Goal: Task Accomplishment & Management: Use online tool/utility

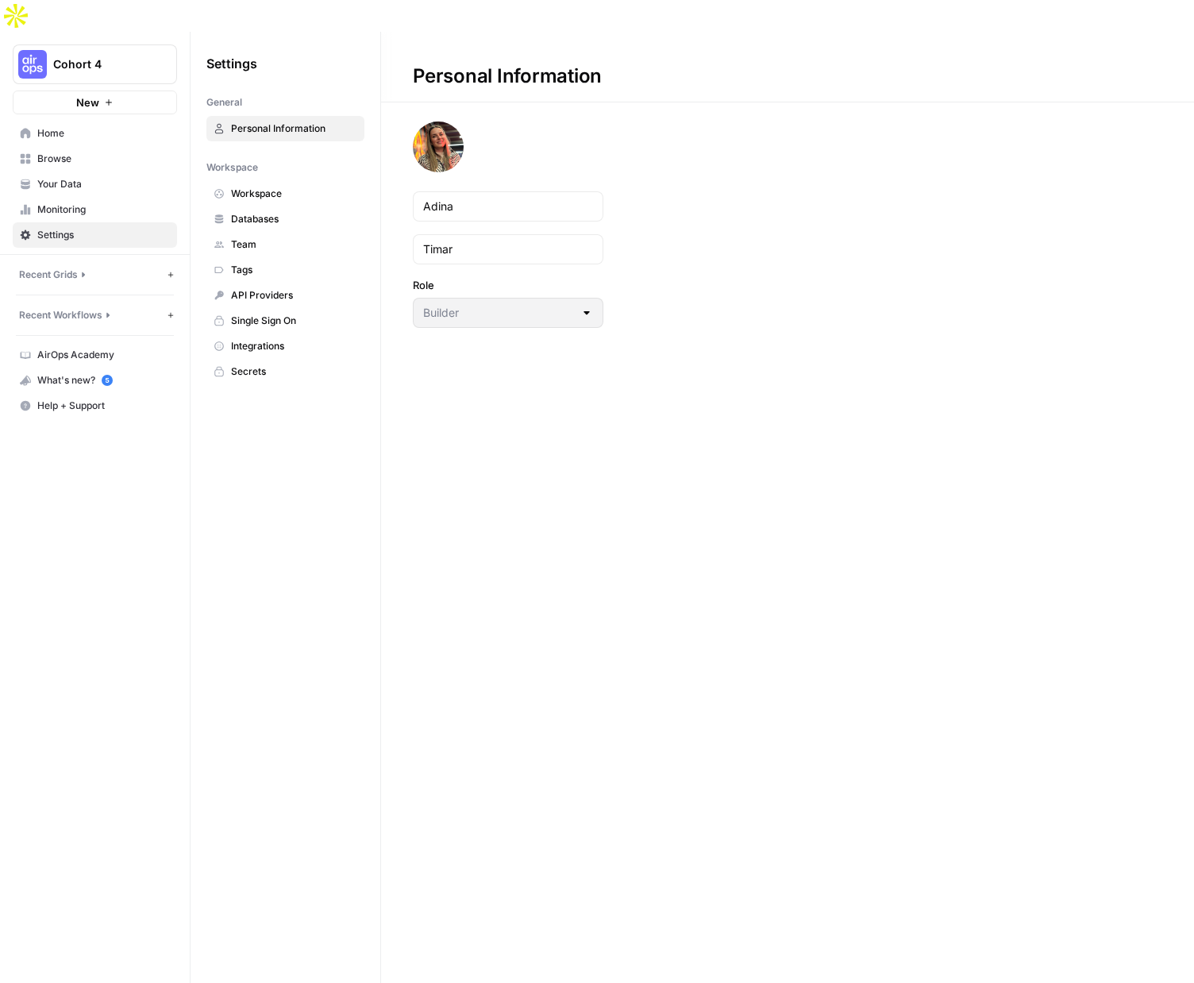
click at [49, 152] on span "Browse" at bounding box center [103, 159] width 133 height 14
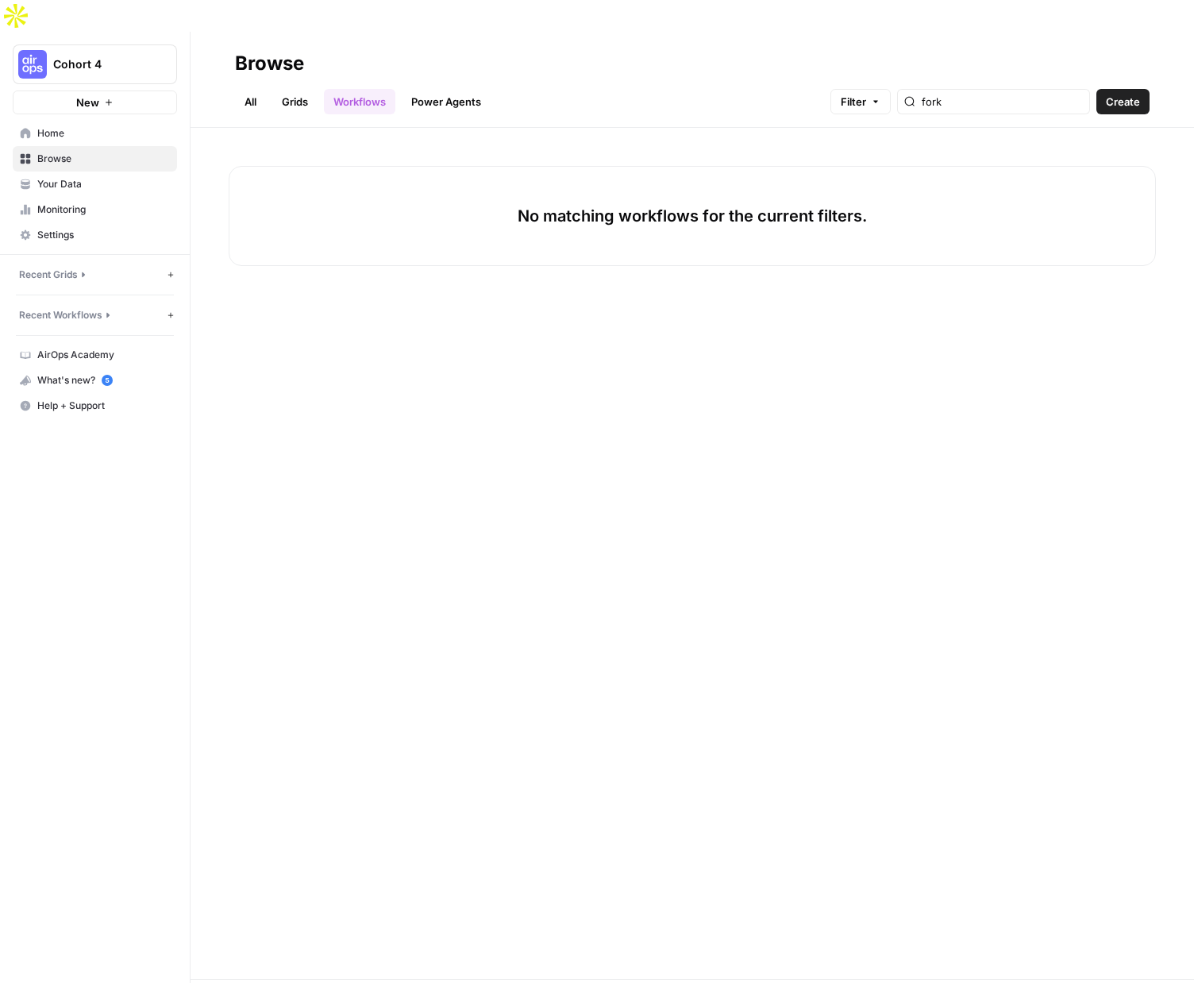
click at [246, 89] on link "All" at bounding box center [250, 101] width 31 height 25
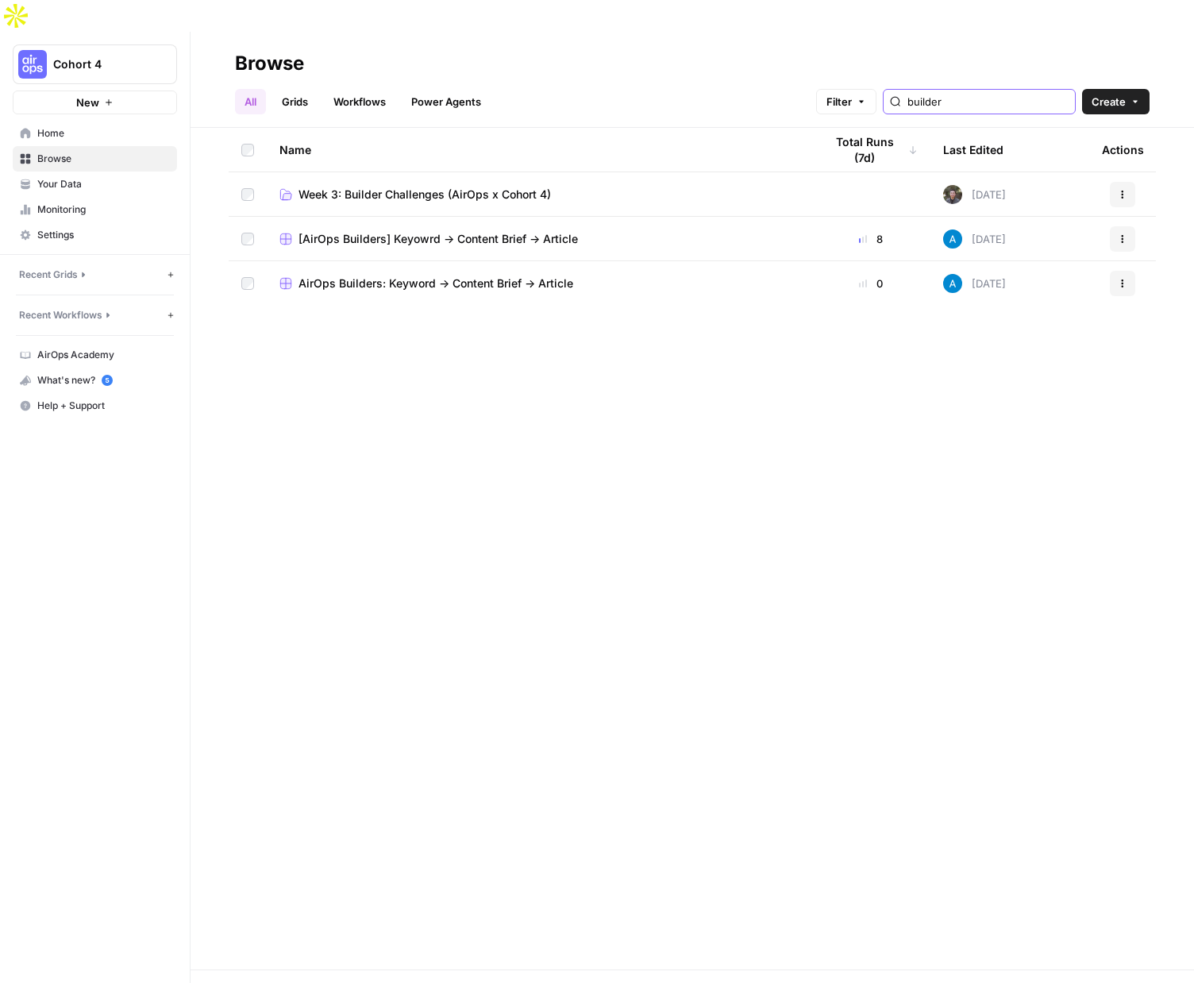
click at [961, 94] on input "builder" at bounding box center [987, 102] width 161 height 16
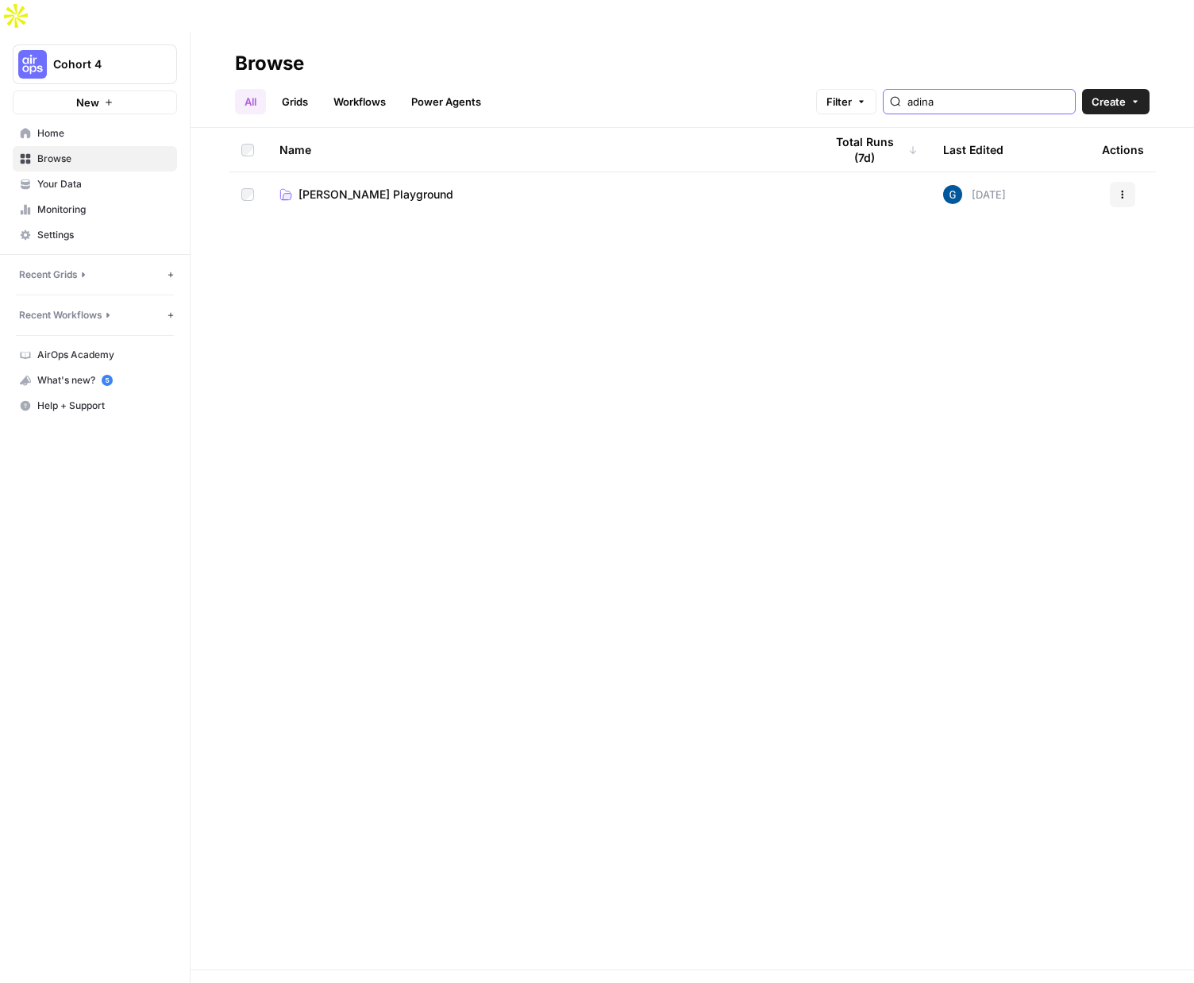
type input "adina"
click at [413, 187] on span "Adina Timar's Playground" at bounding box center [375, 195] width 155 height 16
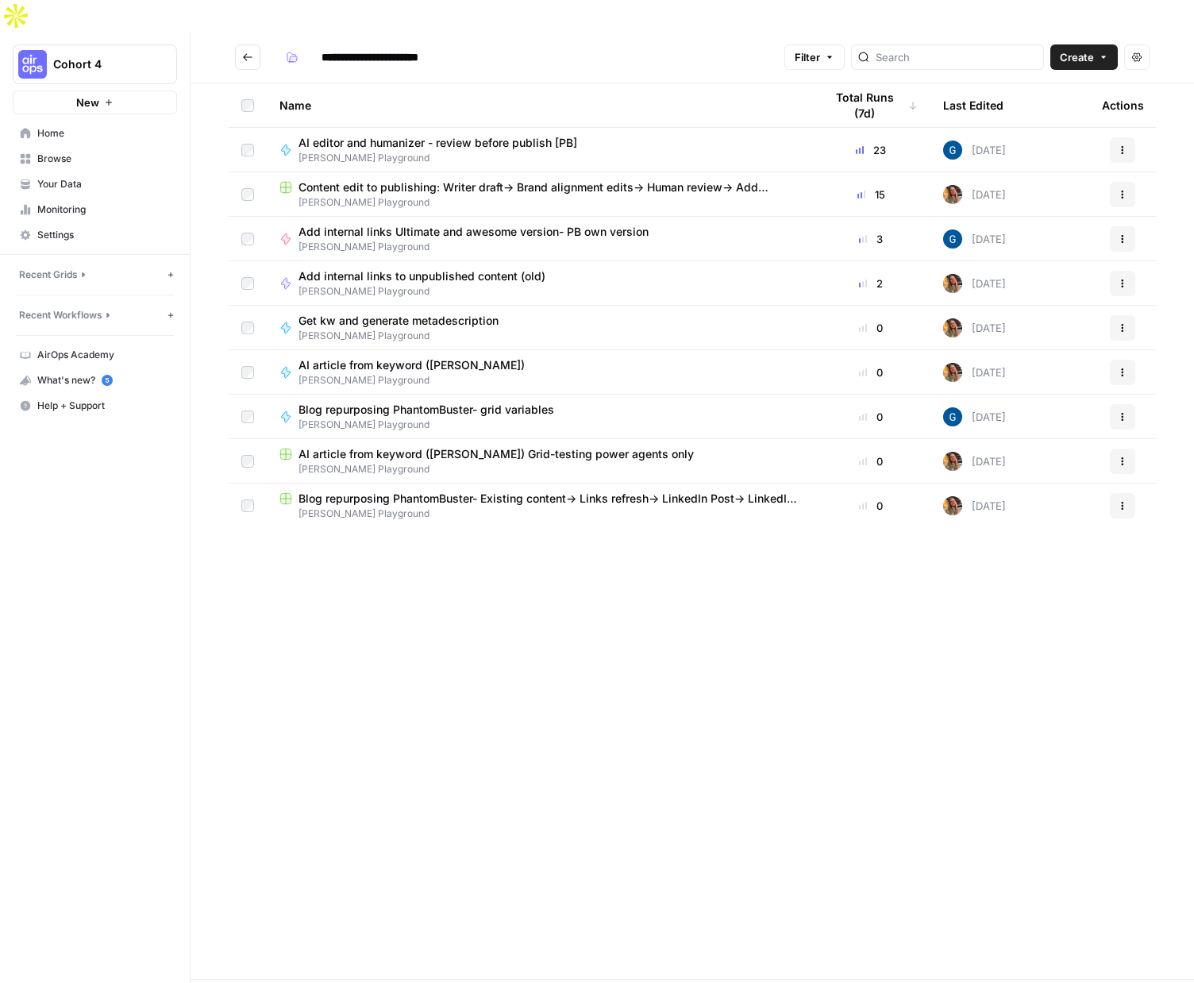
click at [440, 135] on span "AI editor and humanizer - review before publish [PB]" at bounding box center [437, 143] width 279 height 16
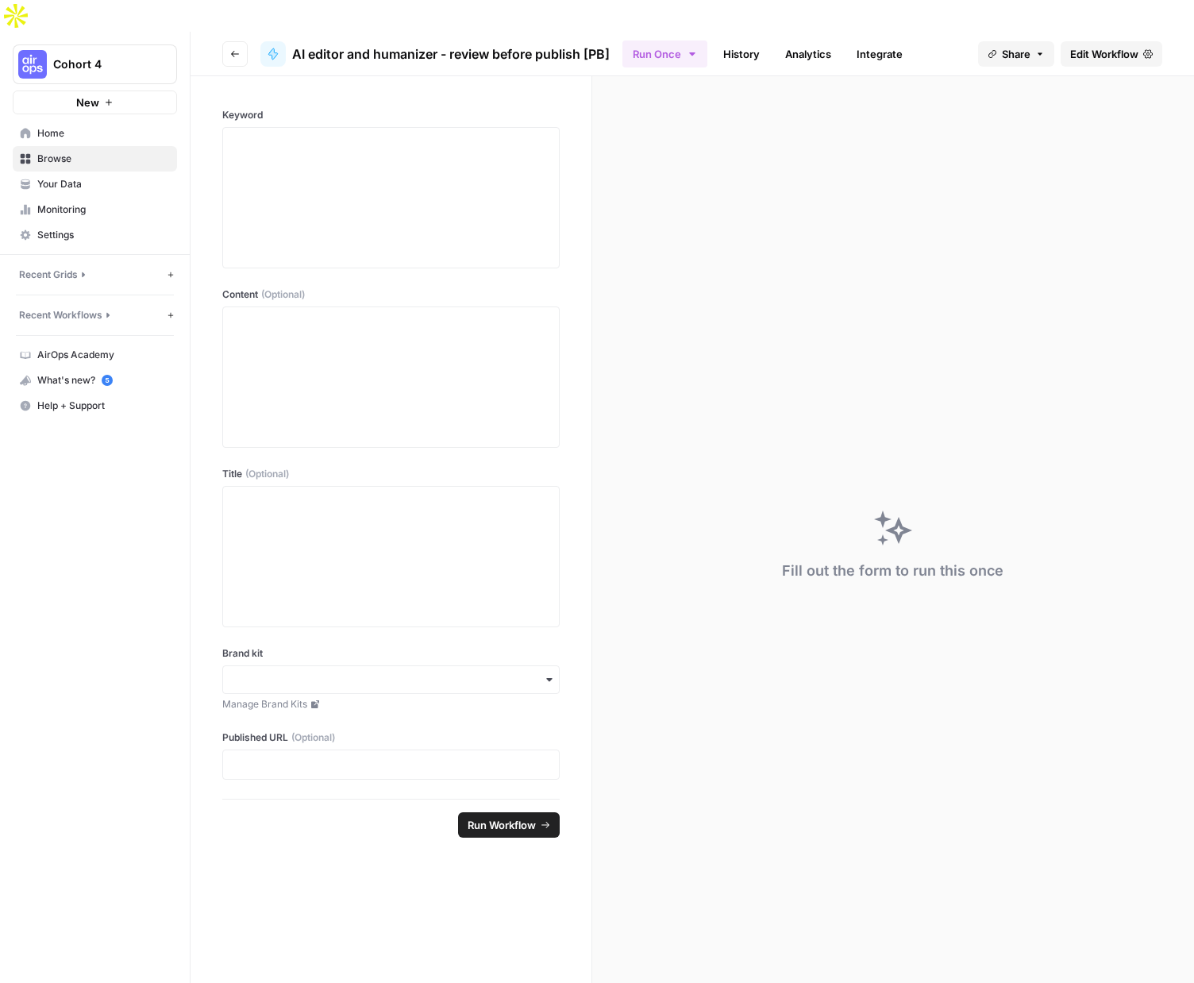
click at [1115, 46] on span "Edit Workflow" at bounding box center [1104, 54] width 68 height 16
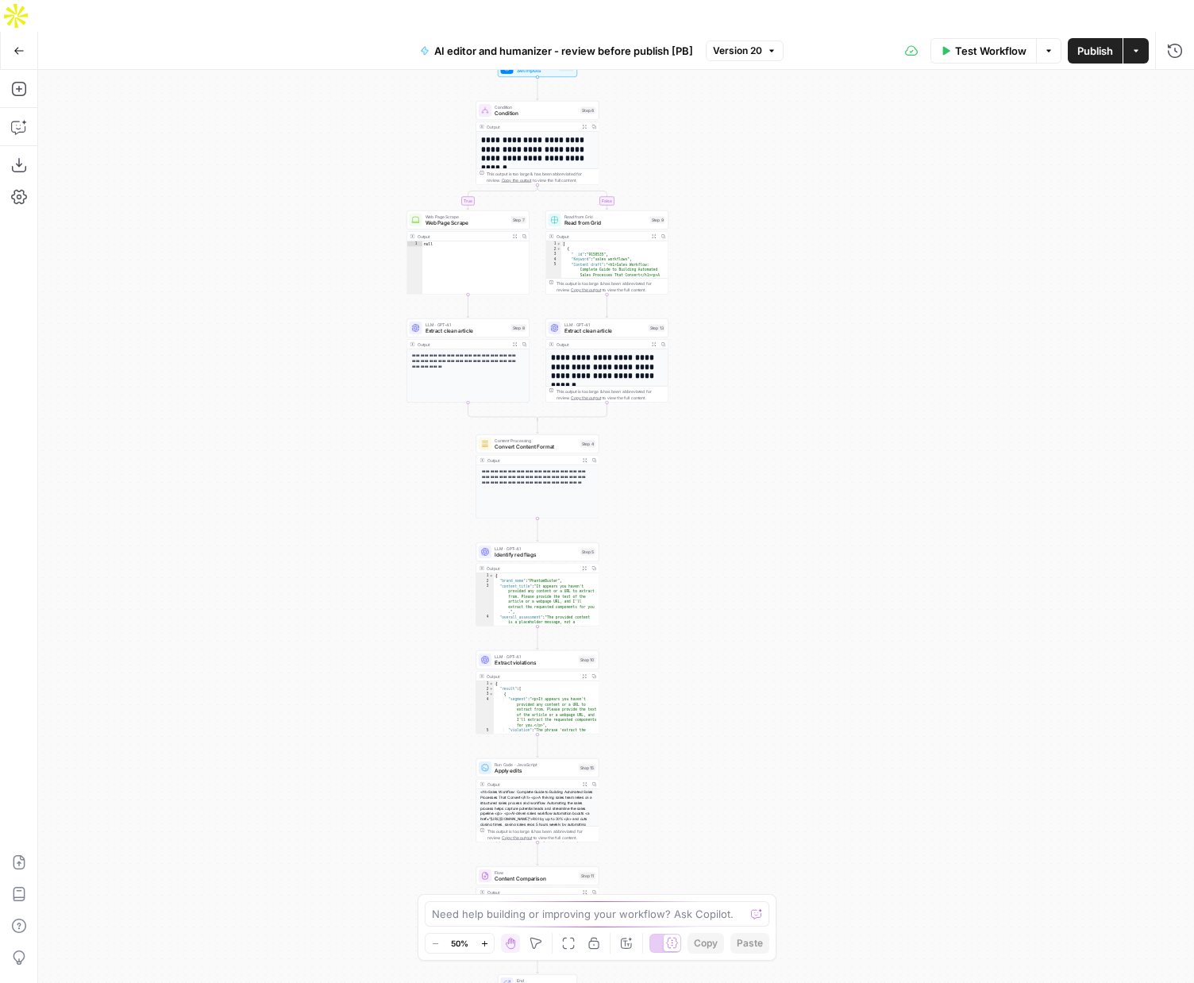
drag, startPoint x: 901, startPoint y: 636, endPoint x: 805, endPoint y: 615, distance: 98.2
click at [805, 615] on div "**********" at bounding box center [616, 542] width 1156 height 945
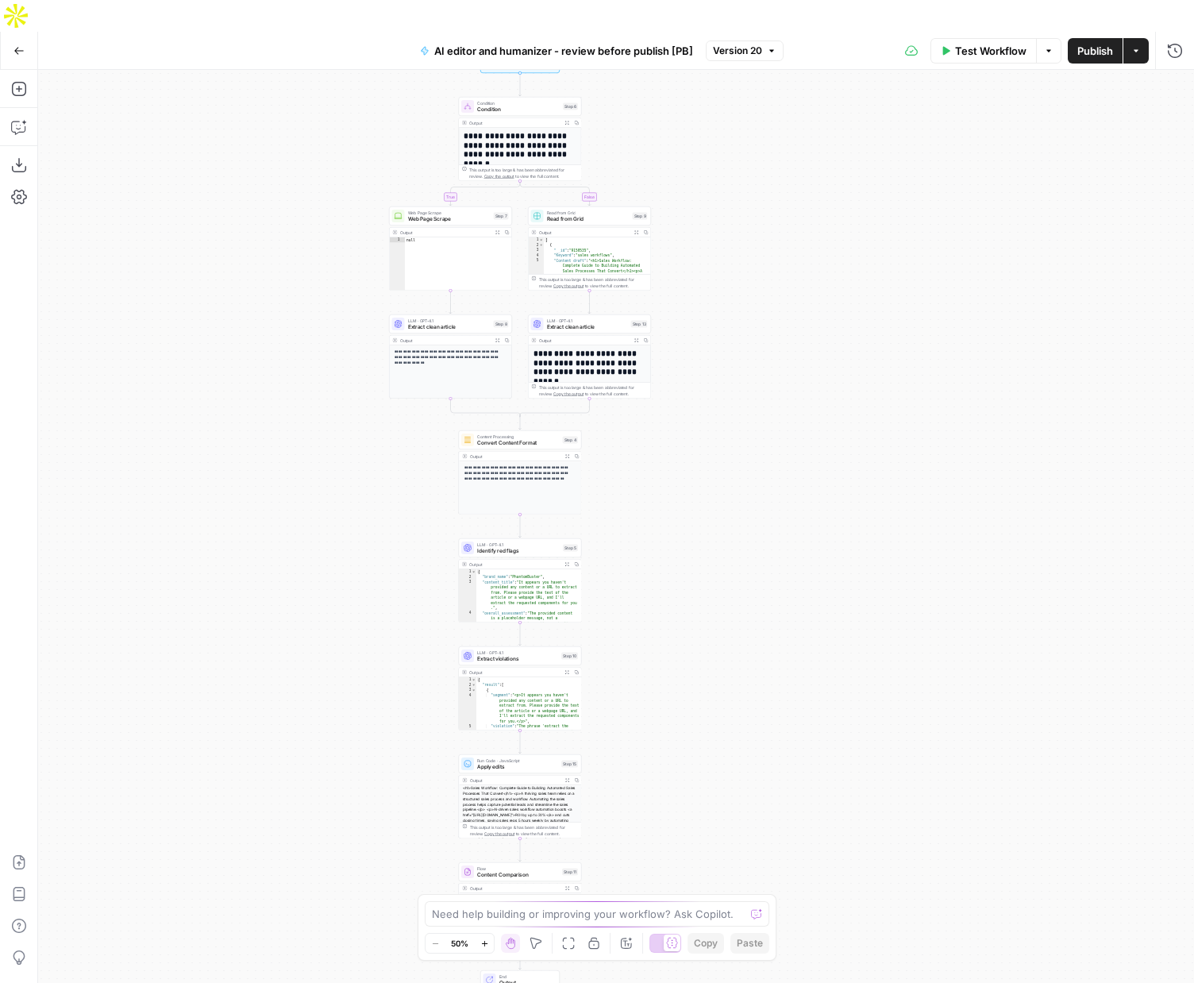
click at [775, 46] on icon "button" at bounding box center [772, 51] width 10 height 10
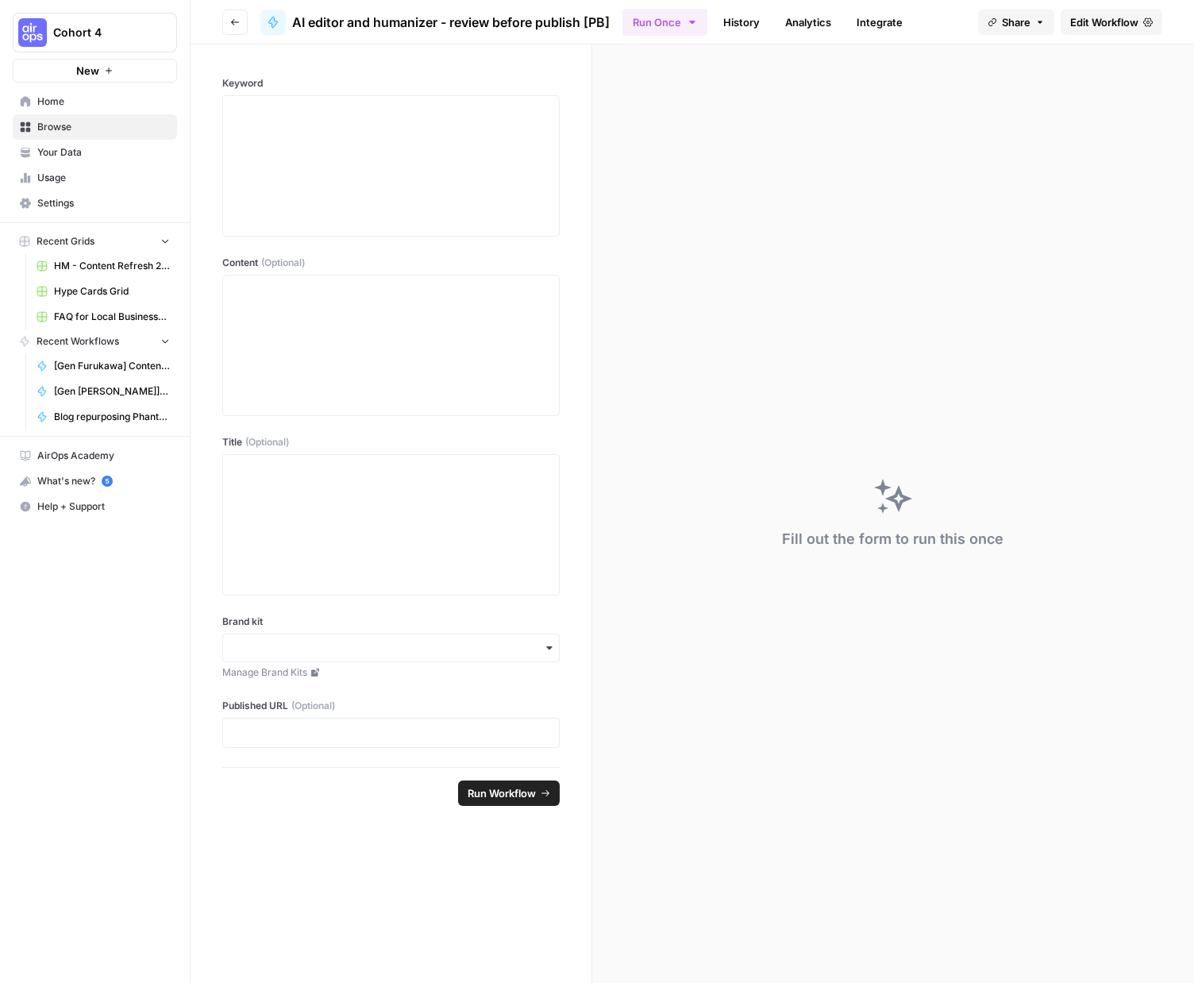
click at [75, 152] on span "Your Data" at bounding box center [103, 152] width 133 height 14
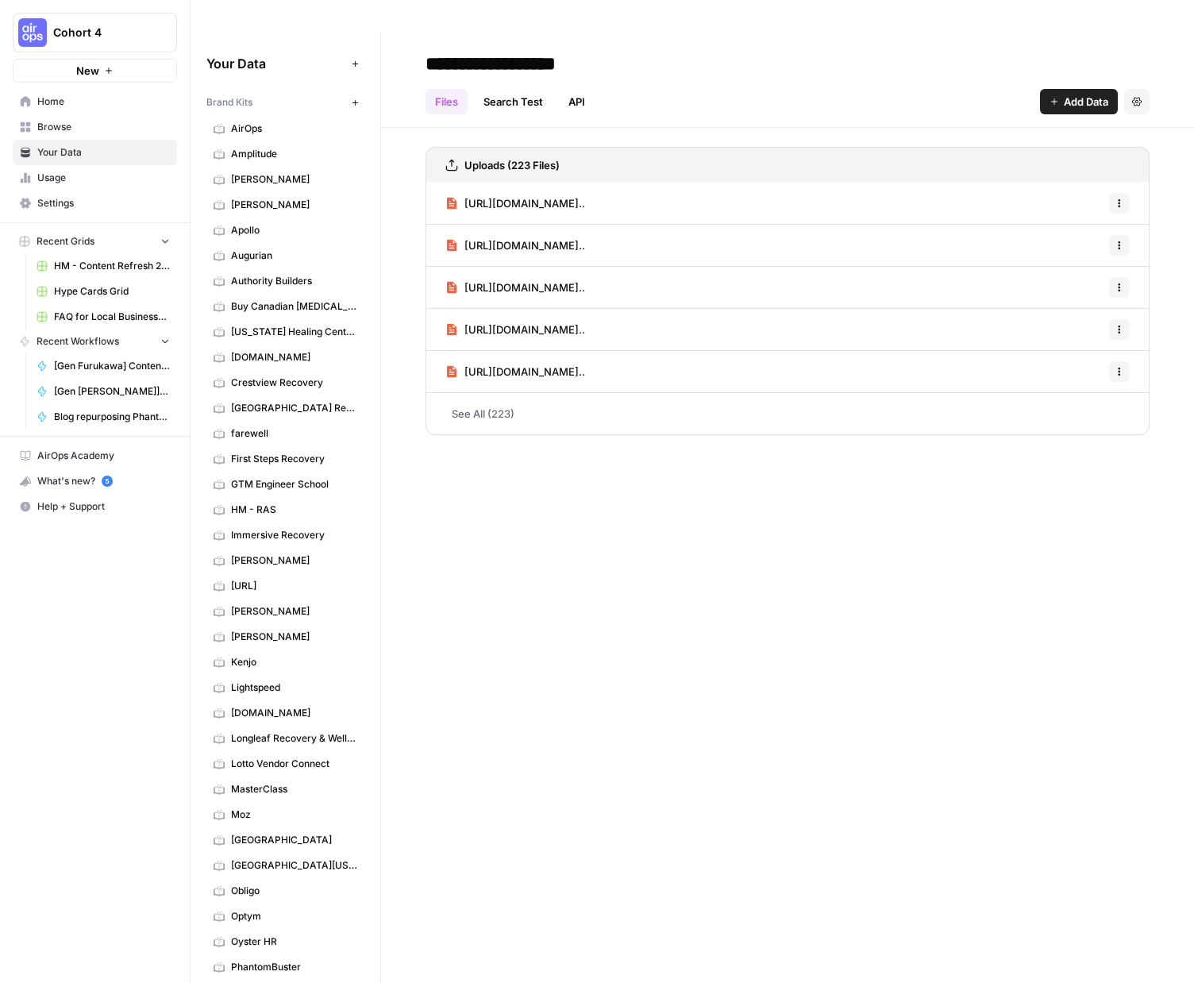
click at [52, 125] on span "Browse" at bounding box center [103, 127] width 133 height 14
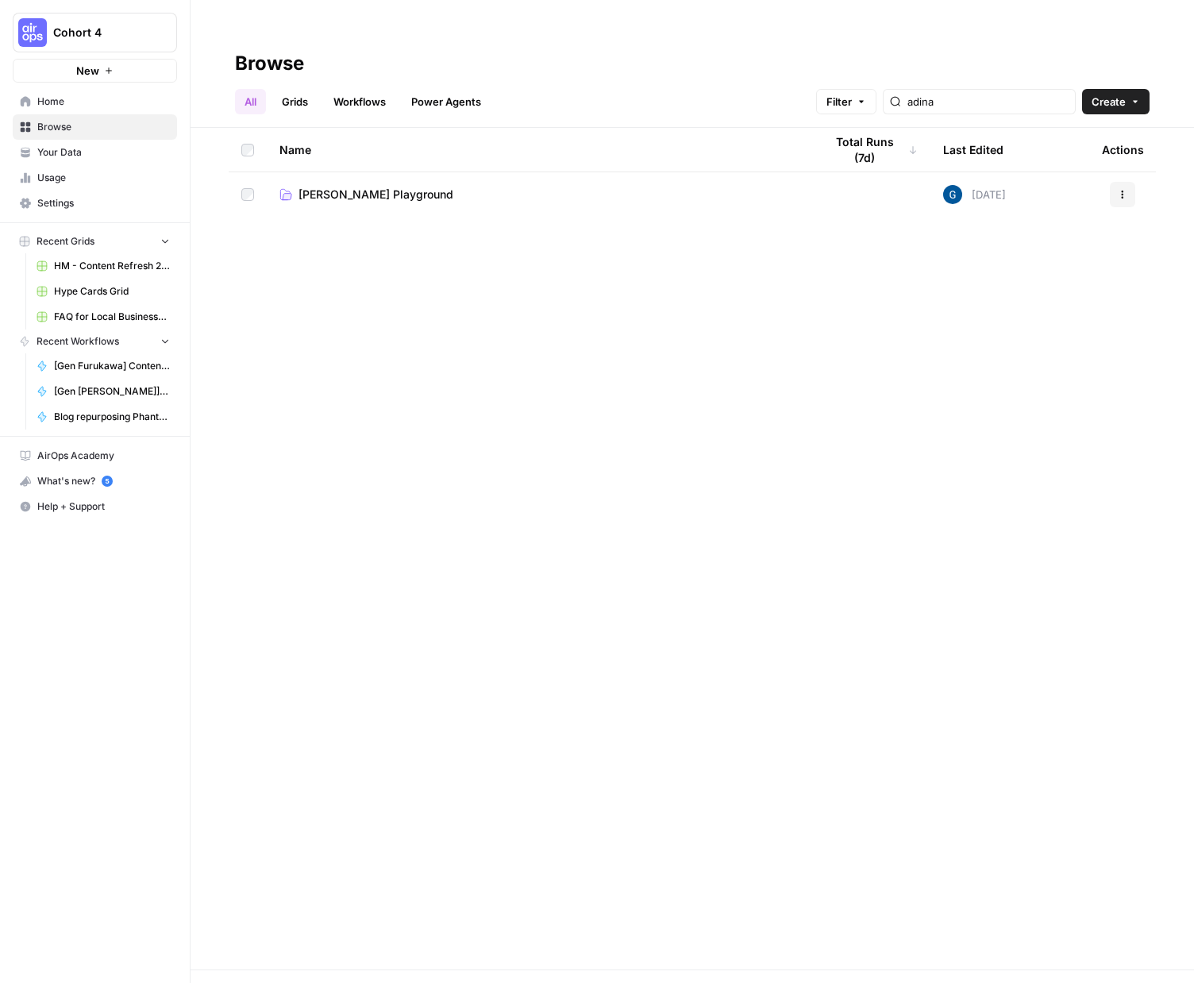
click at [414, 187] on span "[PERSON_NAME] Playground" at bounding box center [375, 195] width 155 height 16
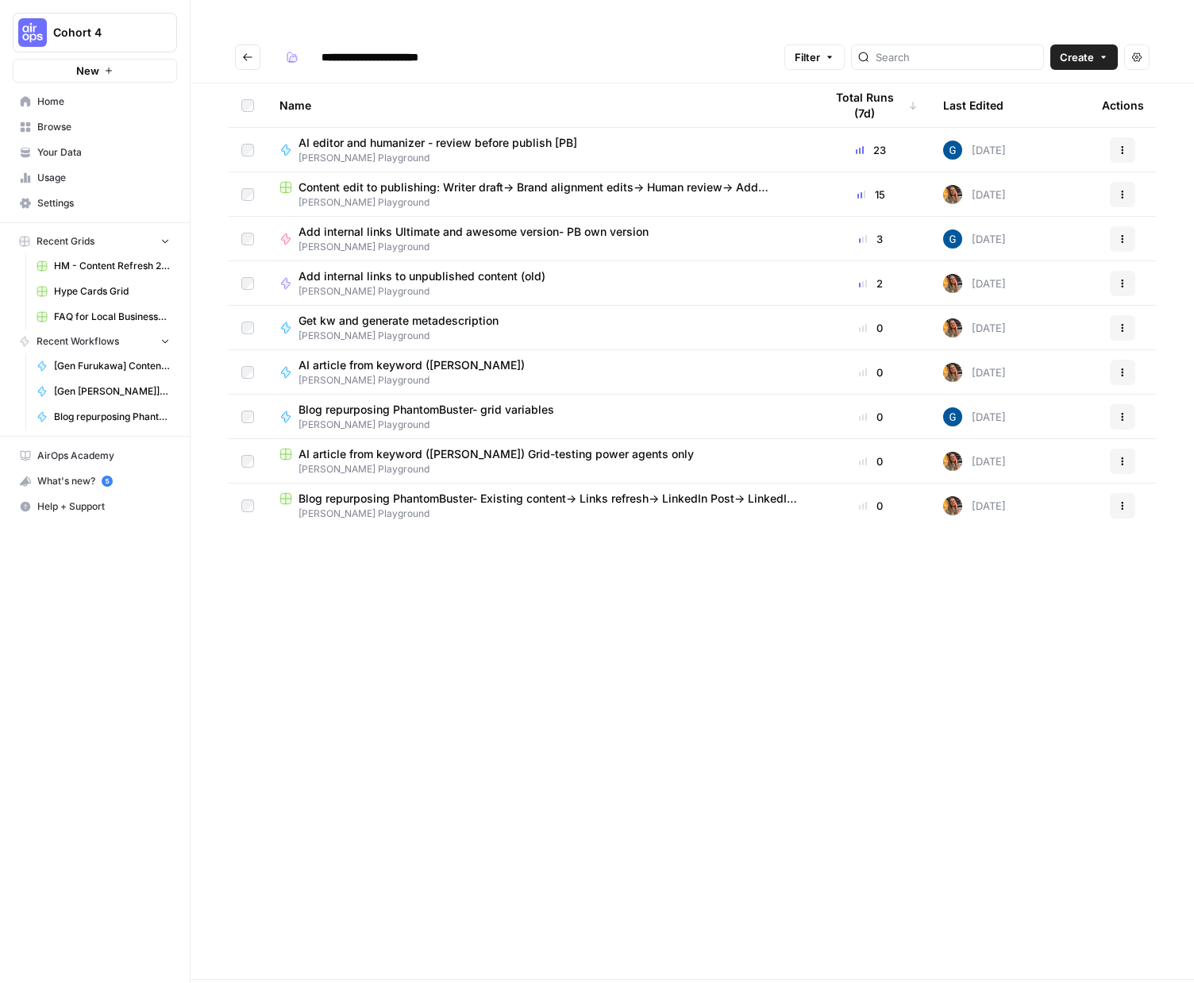
click at [413, 179] on span "Content edit to publishing: Writer draft-> Brand alignment edits-> Human review…" at bounding box center [548, 187] width 500 height 16
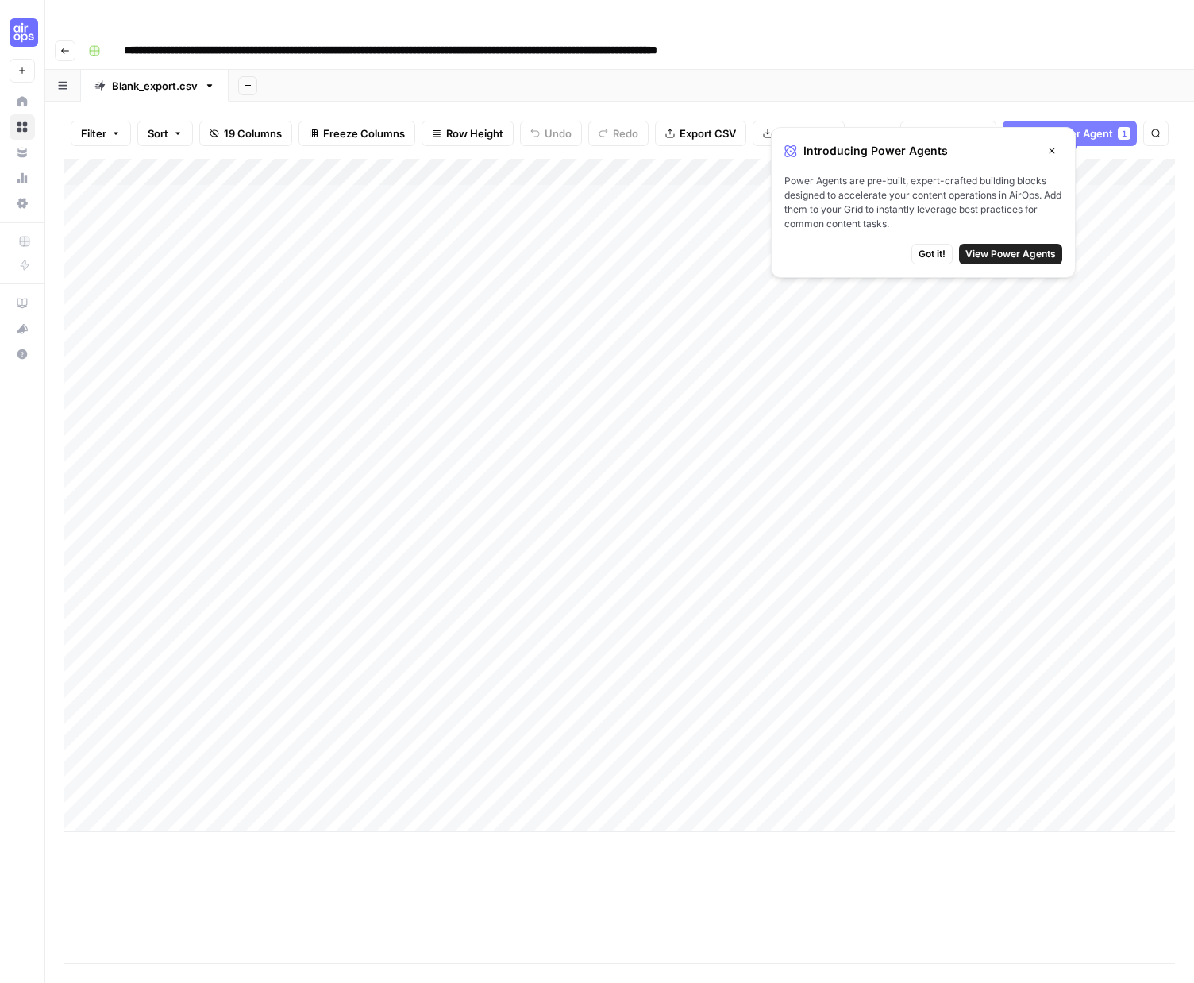
click at [937, 253] on span "Got it!" at bounding box center [931, 254] width 27 height 14
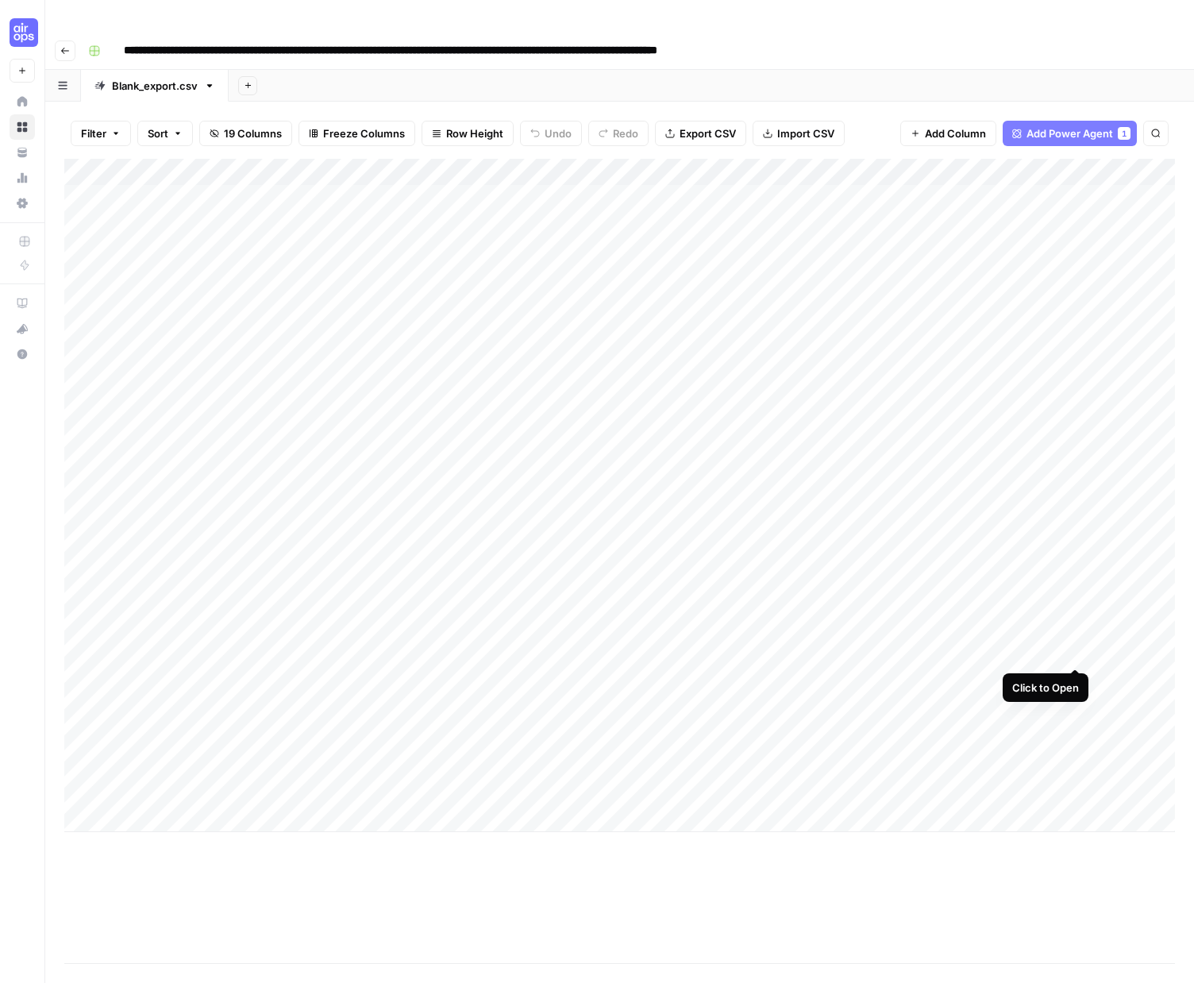
click at [1073, 650] on div "Add Column" at bounding box center [619, 495] width 1110 height 673
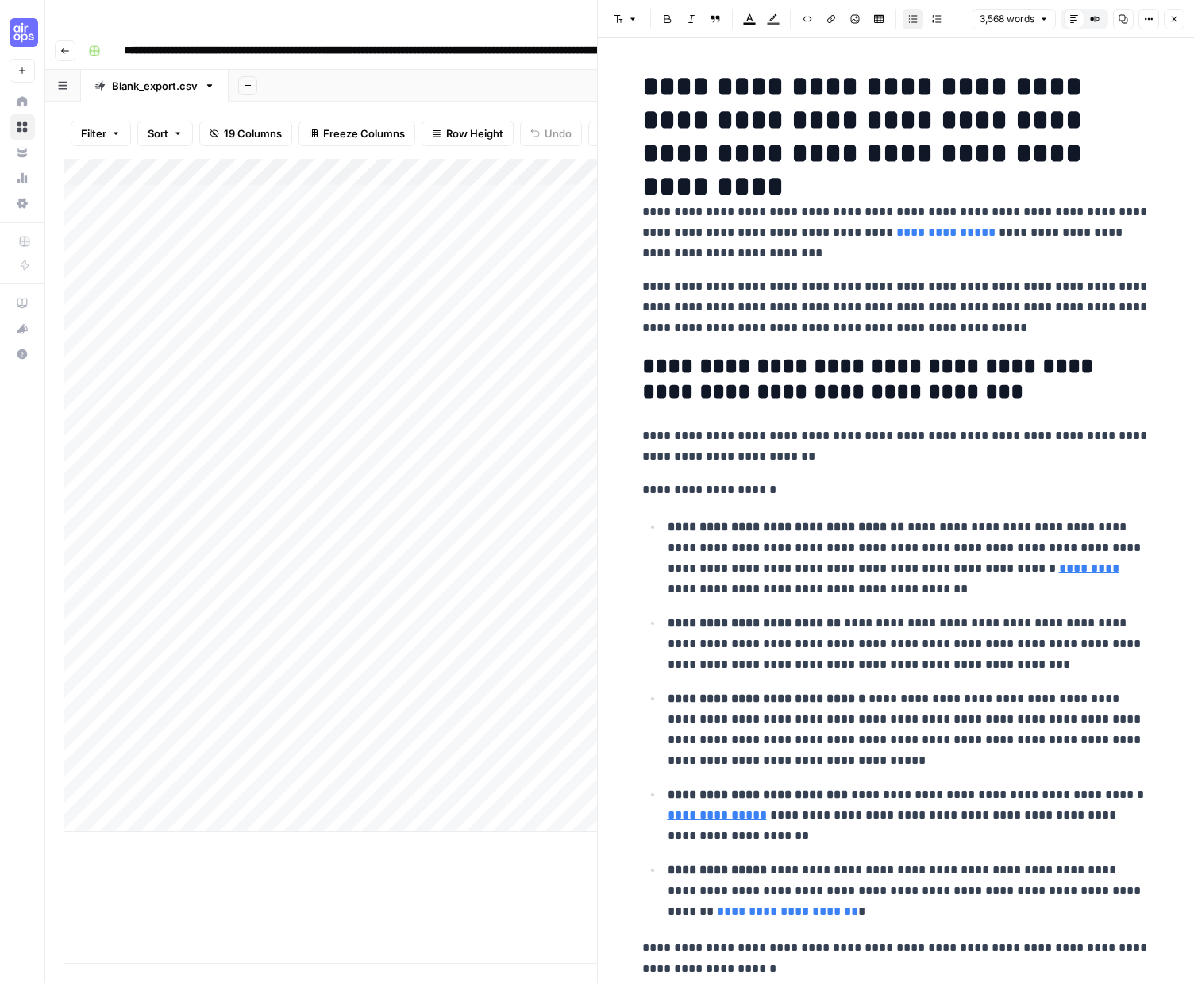
click at [1176, 18] on icon "button" at bounding box center [1174, 19] width 10 height 10
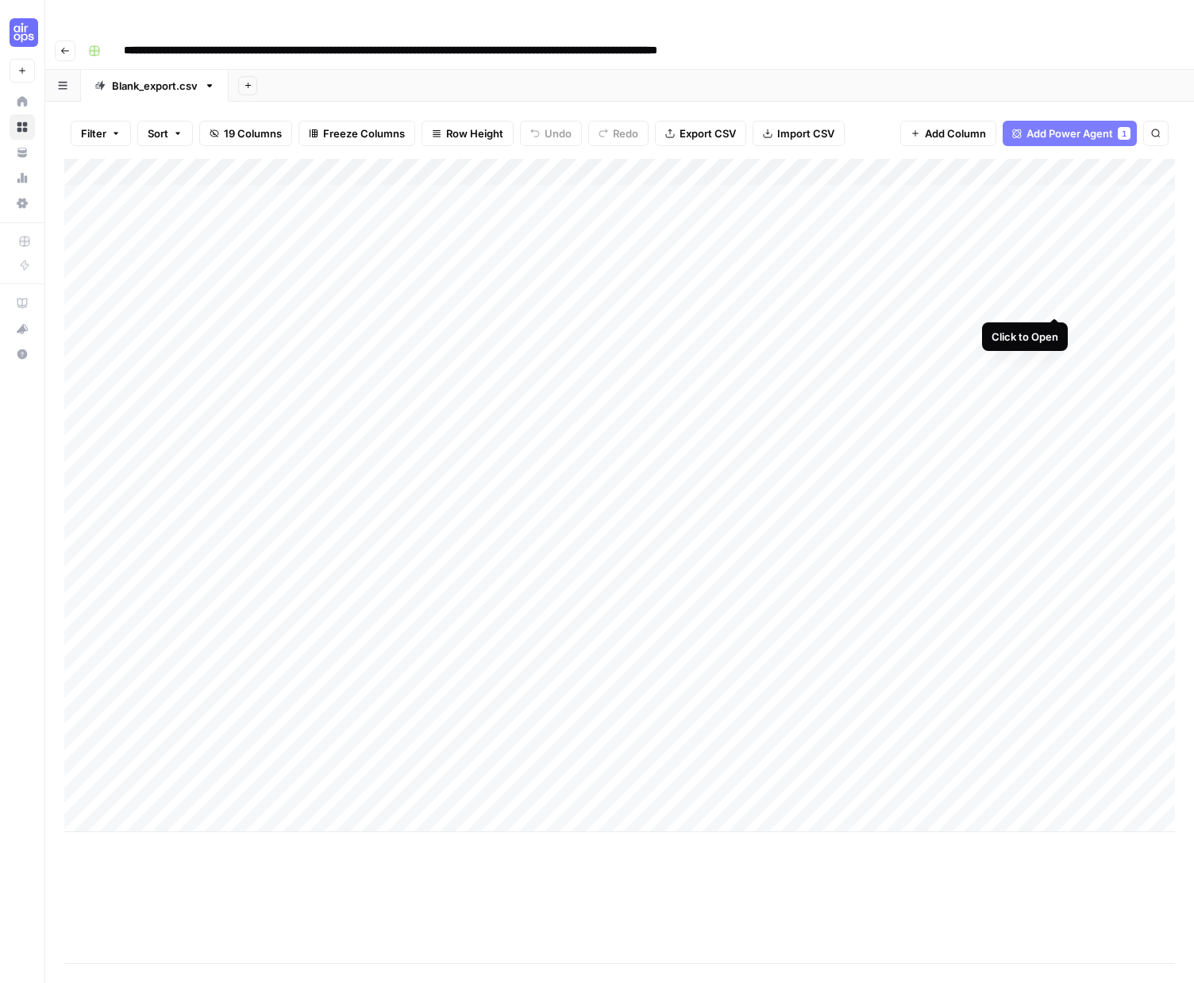
click at [1053, 302] on div "Add Column" at bounding box center [619, 495] width 1110 height 673
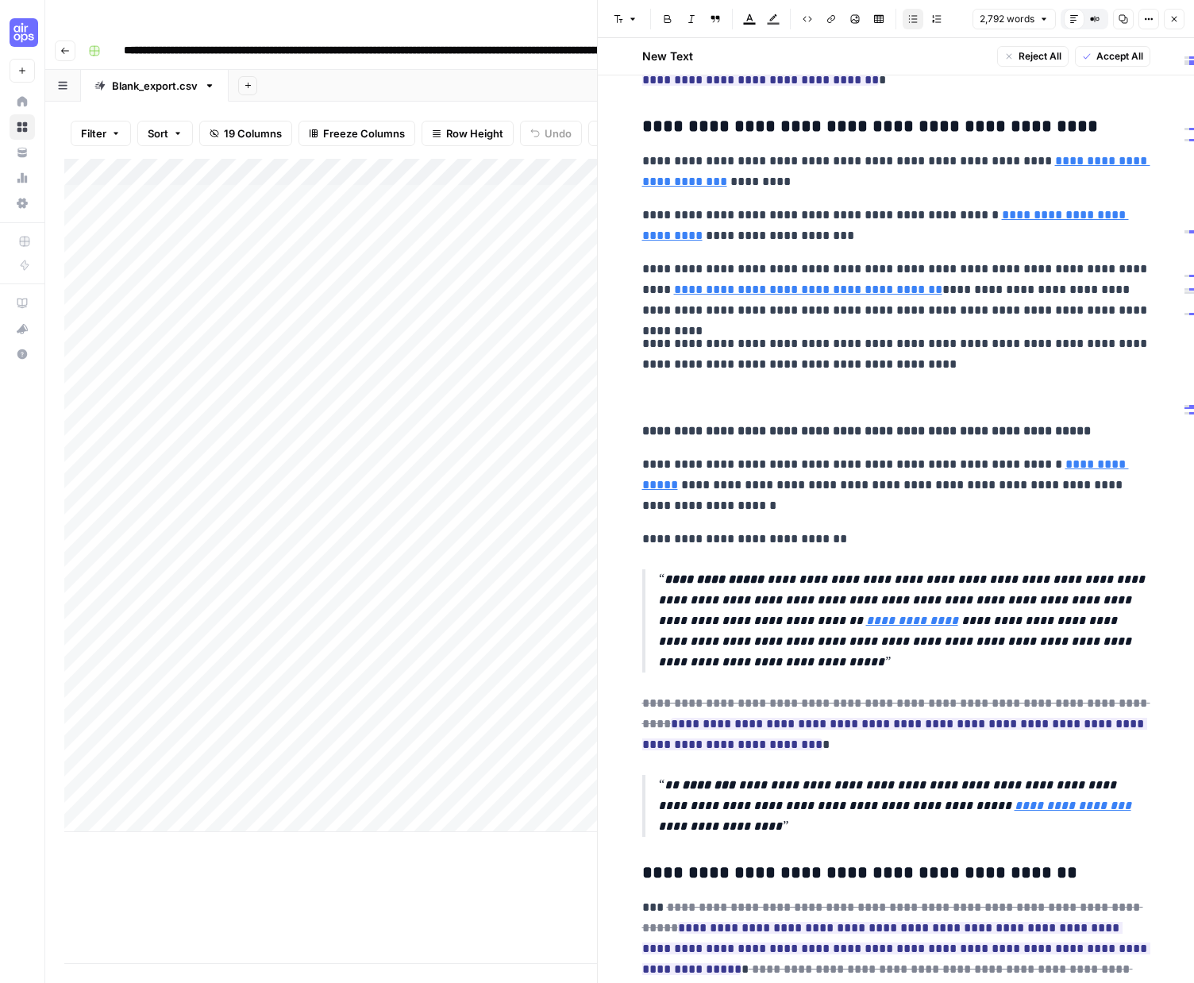
scroll to position [2921, 0]
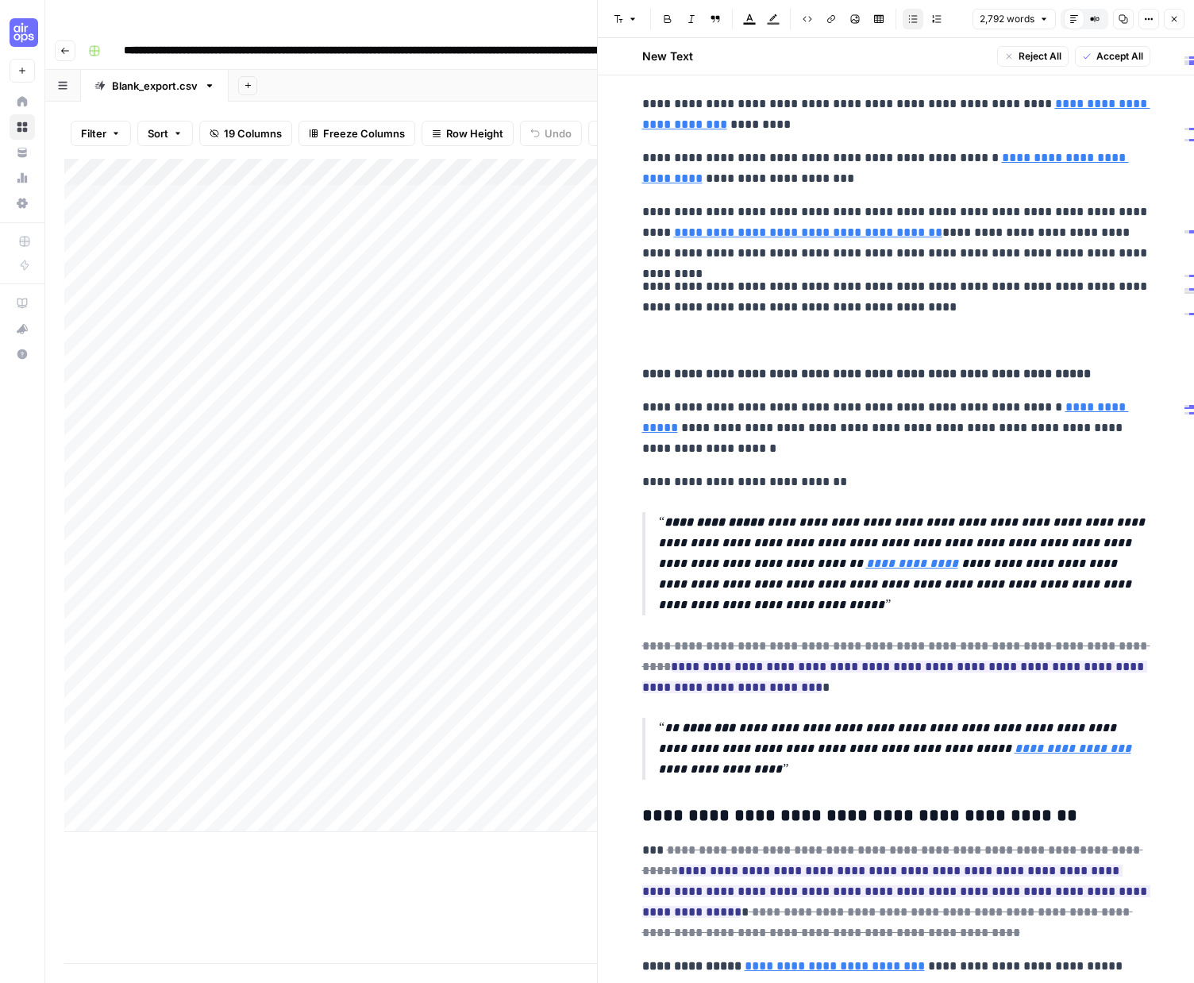
click at [1172, 17] on icon "button" at bounding box center [1175, 20] width 6 height 6
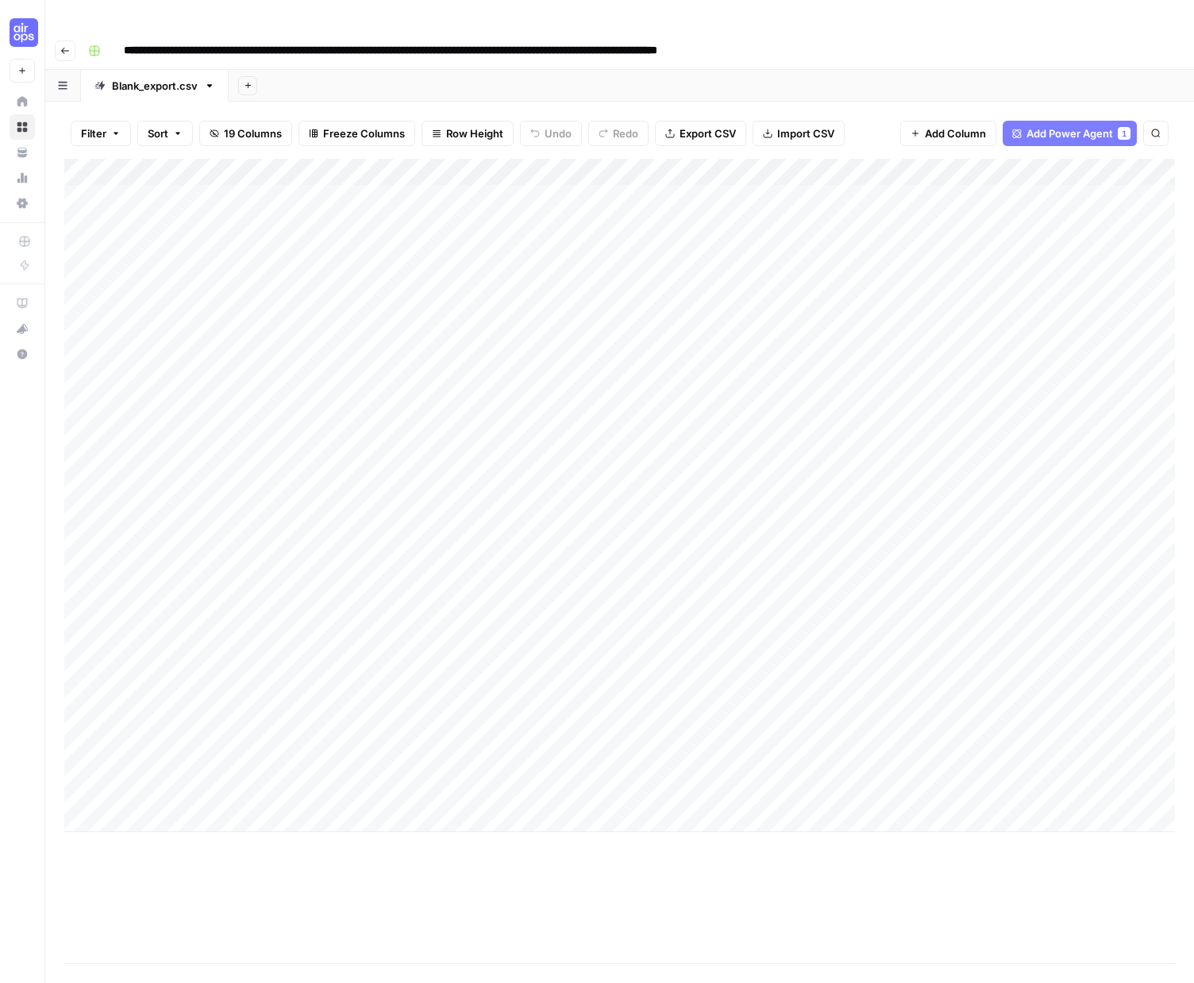
click at [1054, 165] on div "Add Column" at bounding box center [619, 495] width 1110 height 673
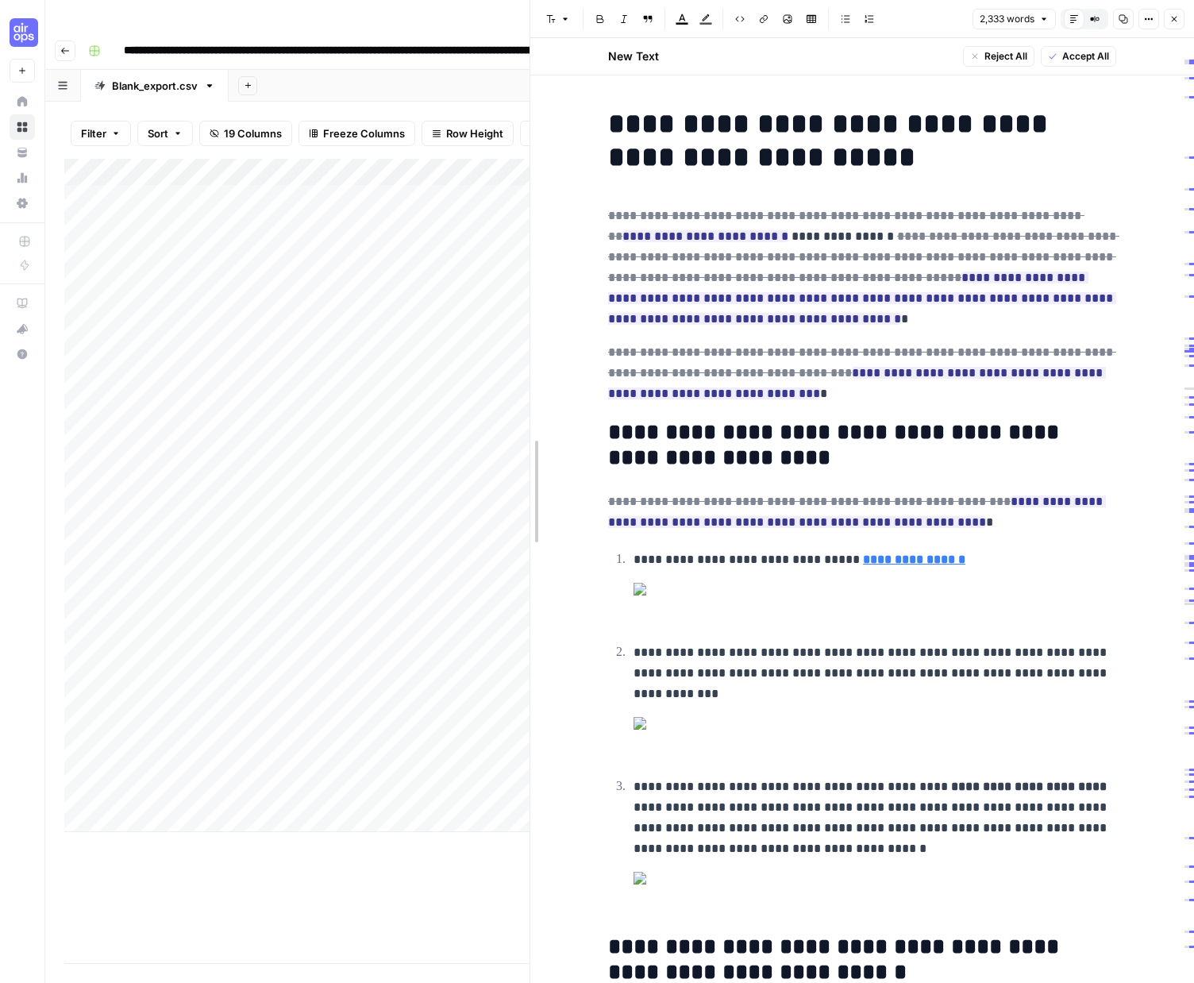
drag, startPoint x: 599, startPoint y: 521, endPoint x: 532, endPoint y: 521, distance: 67.5
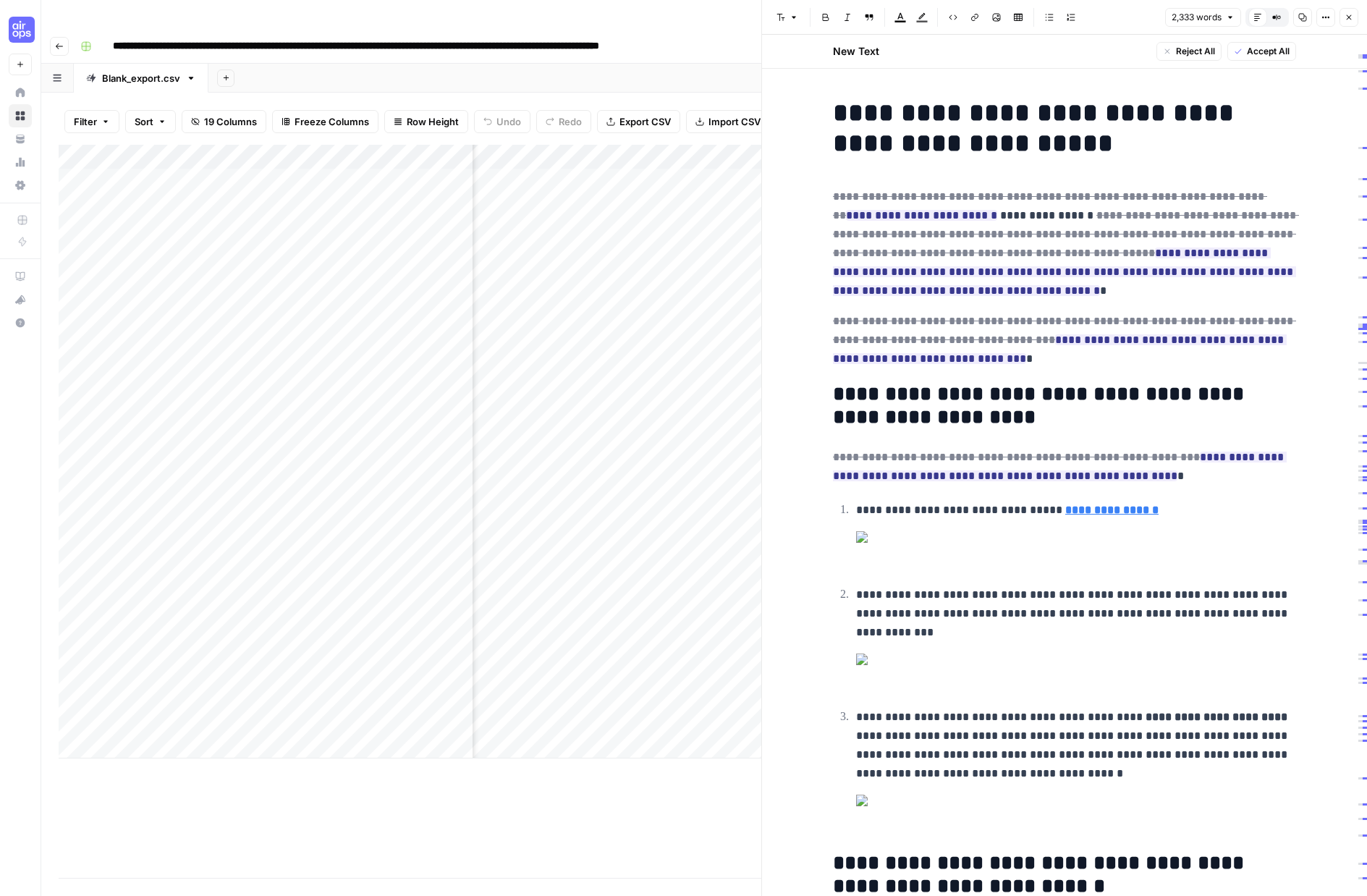
scroll to position [0, 262]
click at [1088, 21] on icon "button" at bounding box center [1350, 17] width 9 height 9
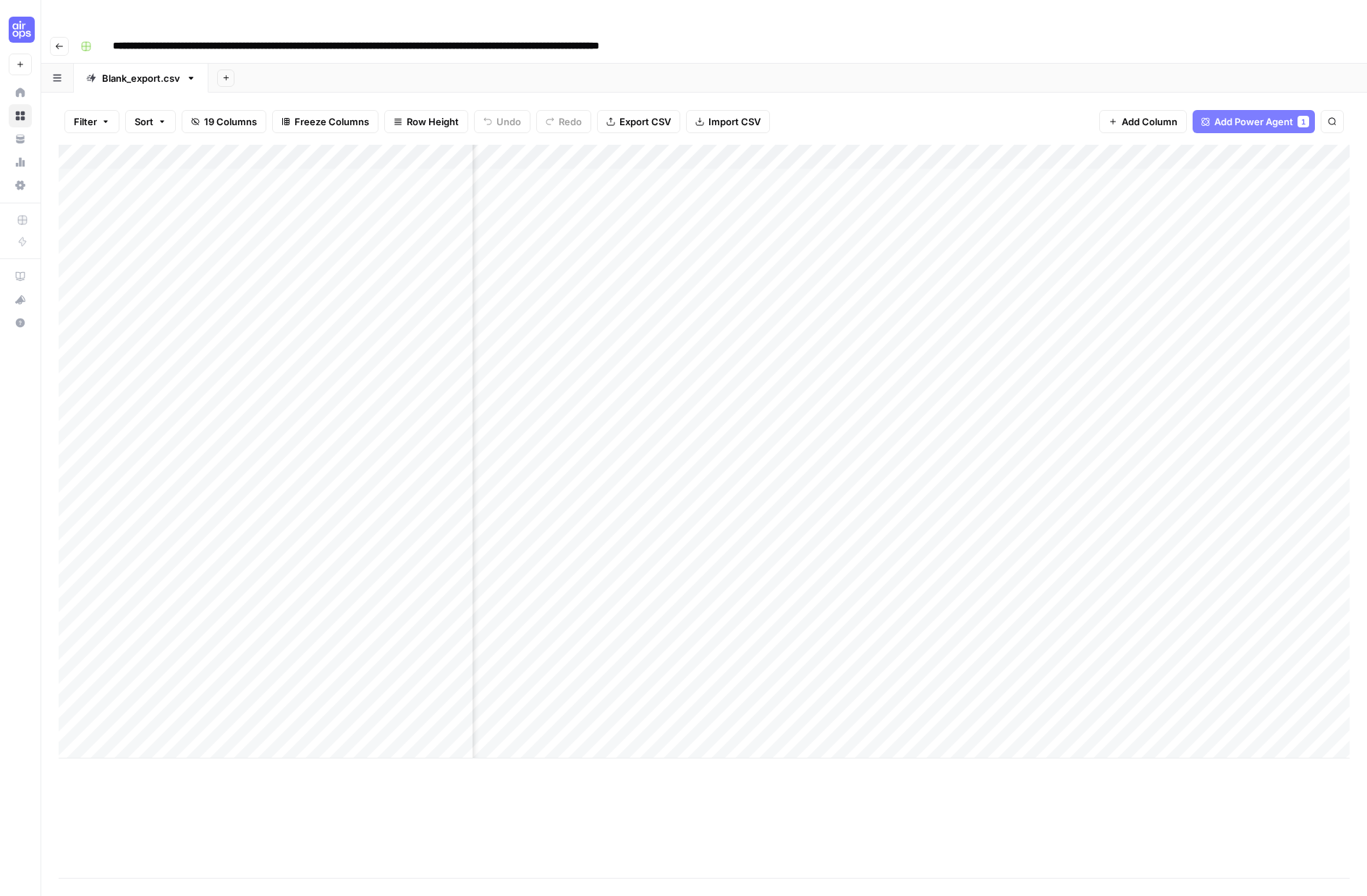
click at [721, 145] on div "Add Column" at bounding box center [704, 451] width 1291 height 613
click at [570, 145] on div "Add Column" at bounding box center [704, 451] width 1291 height 613
click at [868, 98] on div "Filter Sort 19 Columns Freeze Columns Row Height Undo Redo Export CSV Import CS…" at bounding box center [704, 121] width 1291 height 46
click at [570, 151] on div "Add Column" at bounding box center [704, 451] width 1291 height 613
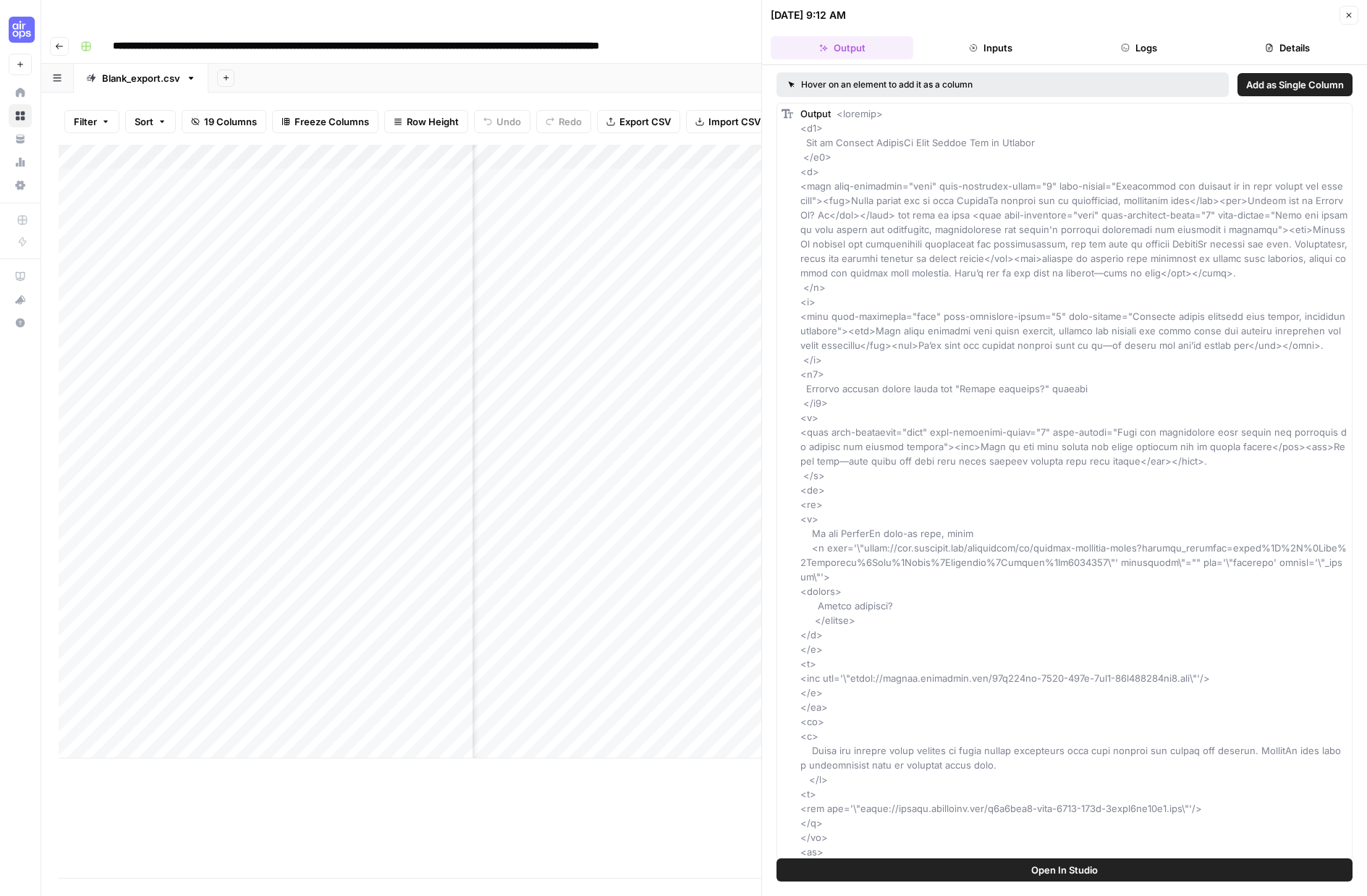
click at [1088, 47] on button "Logs" at bounding box center [1139, 47] width 142 height 23
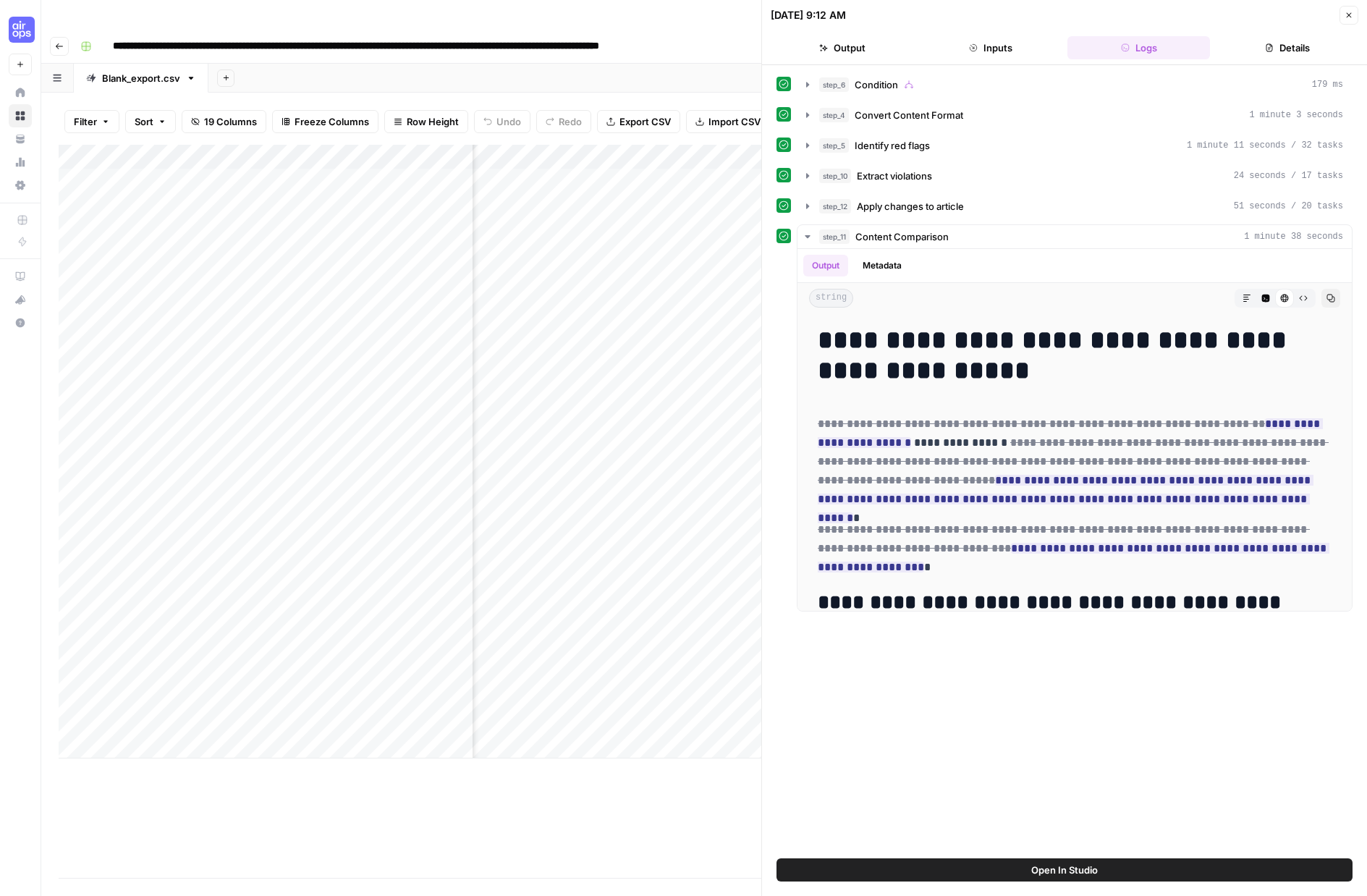
scroll to position [0, 501]
click at [740, 198] on div "Add Column" at bounding box center [409, 451] width 703 height 613
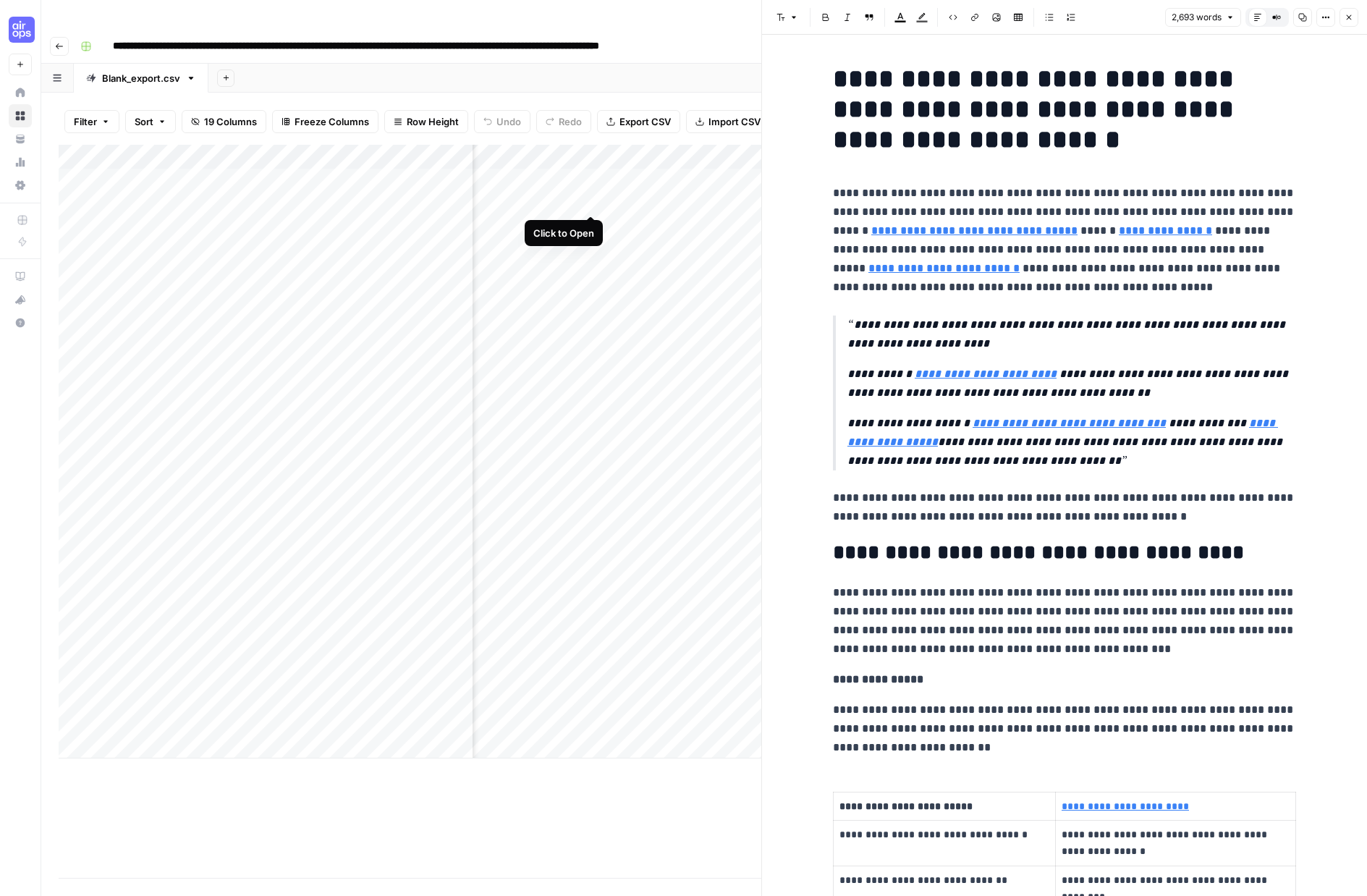
click at [591, 200] on div "Add Column" at bounding box center [409, 451] width 703 height 613
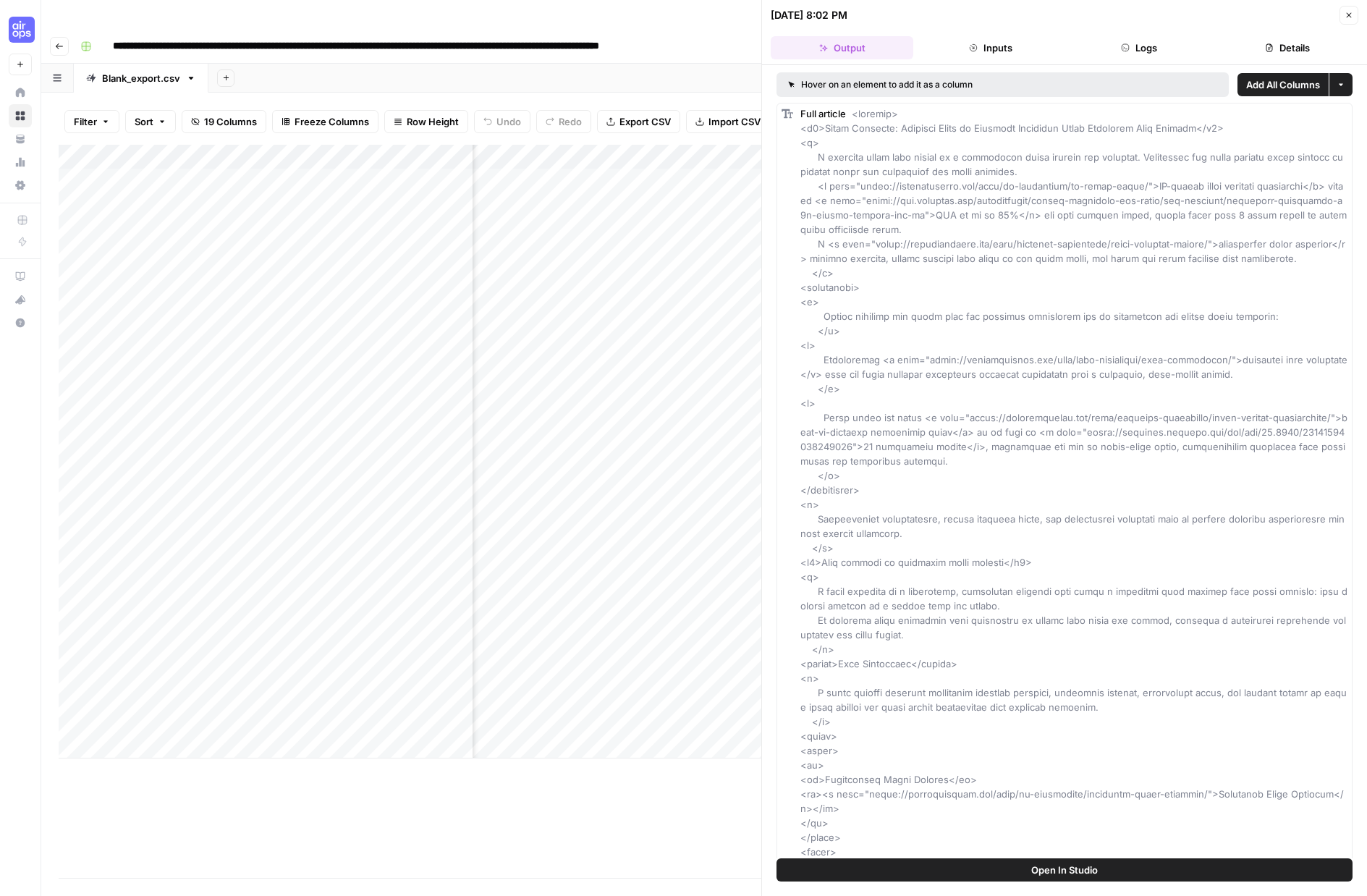
click at [1088, 46] on button "Logs" at bounding box center [1139, 47] width 142 height 23
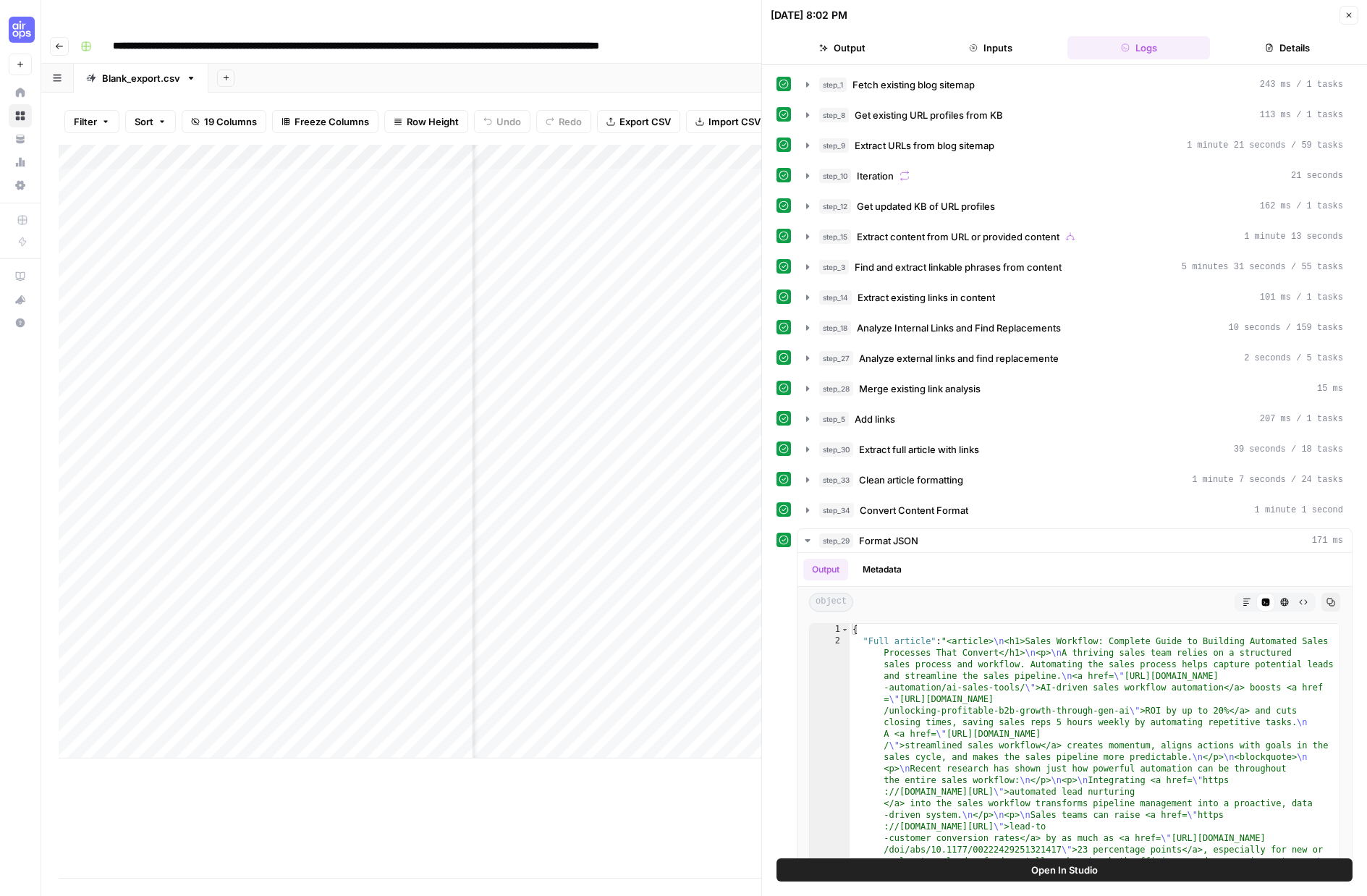
click at [1088, 12] on icon "button" at bounding box center [1350, 15] width 9 height 9
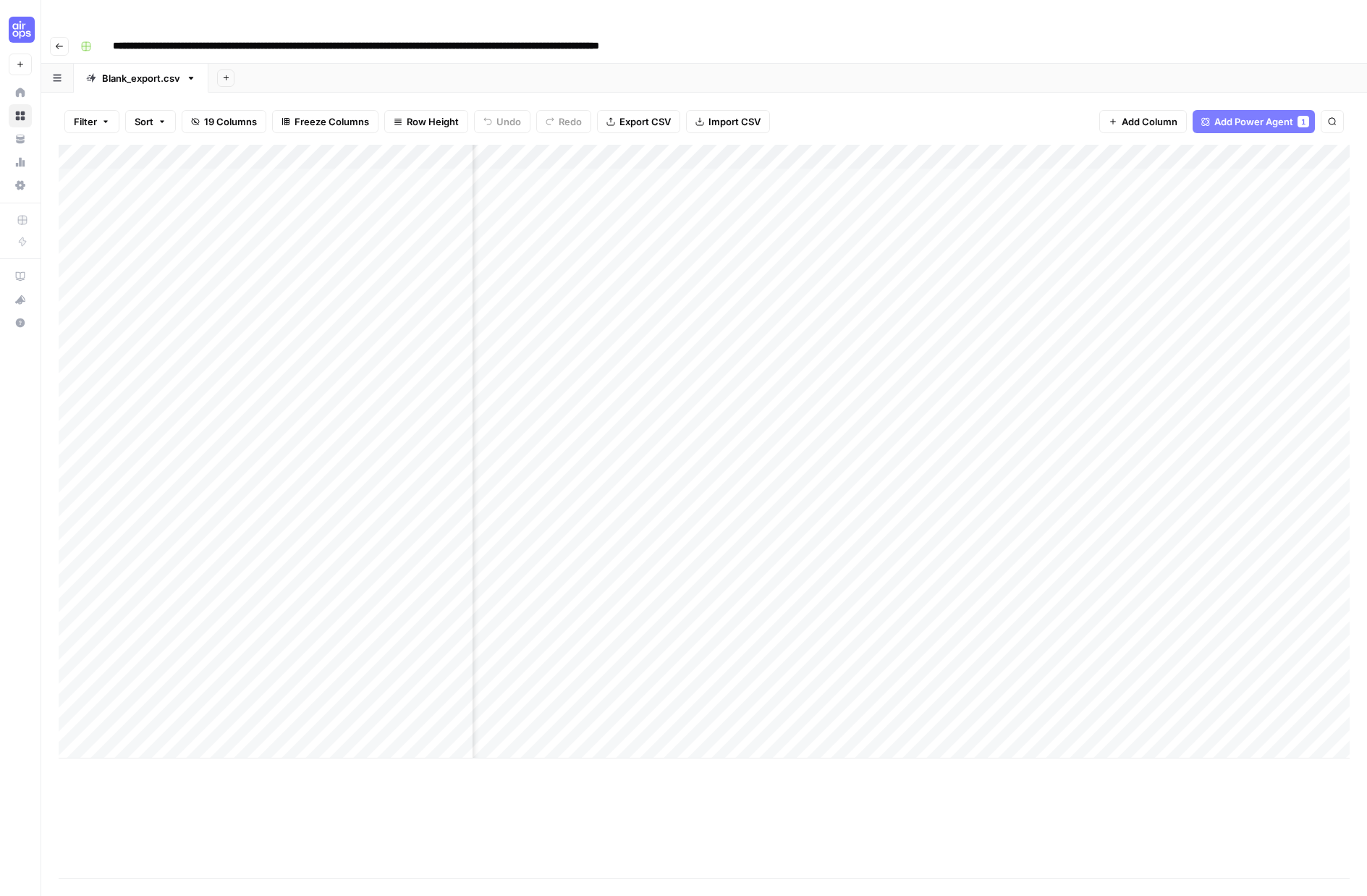
click at [557, 221] on div "Add Column" at bounding box center [704, 451] width 1291 height 613
click at [591, 223] on div "Add Column" at bounding box center [704, 451] width 1291 height 613
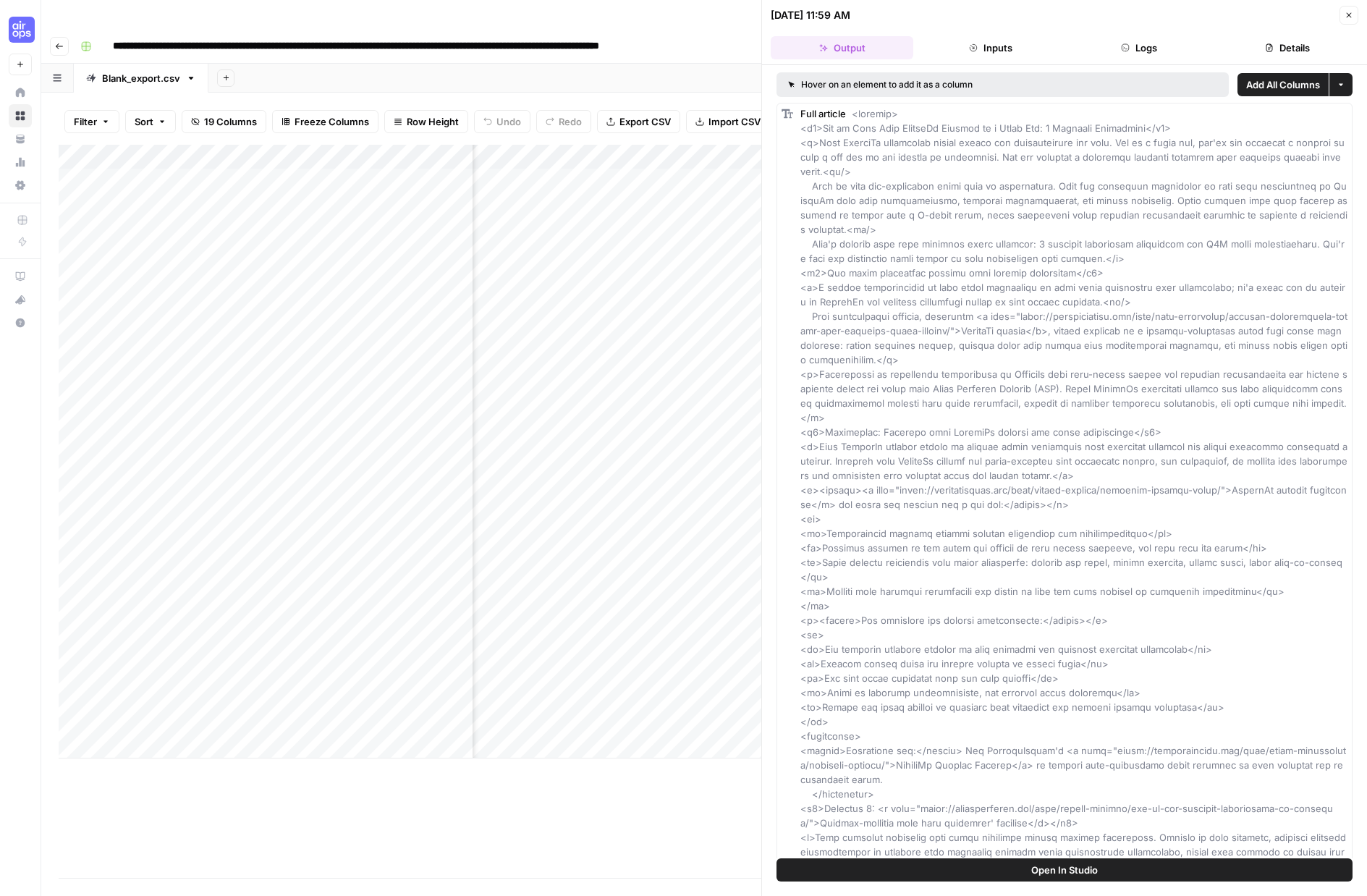
click at [1088, 47] on button "Logs" at bounding box center [1139, 47] width 142 height 23
